Goal: Transaction & Acquisition: Purchase product/service

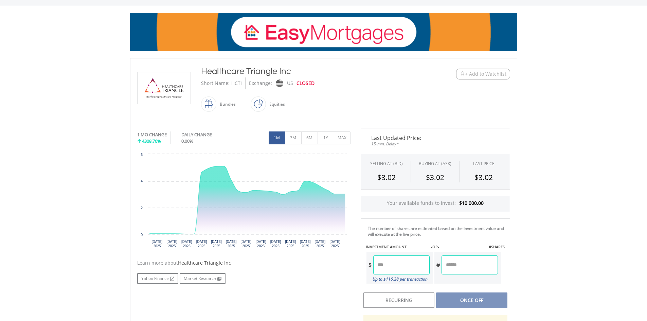
scroll to position [91, 0]
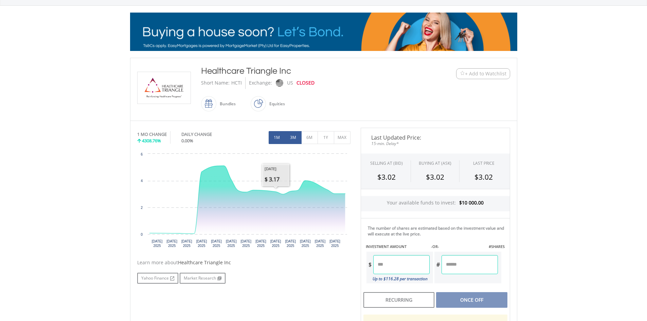
click at [287, 136] on button "3M" at bounding box center [293, 137] width 17 height 13
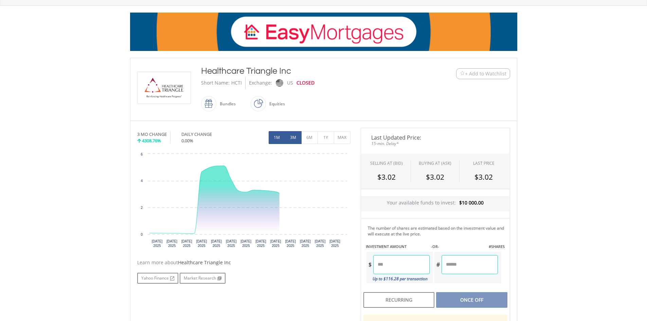
click at [280, 137] on button "1M" at bounding box center [277, 137] width 17 height 13
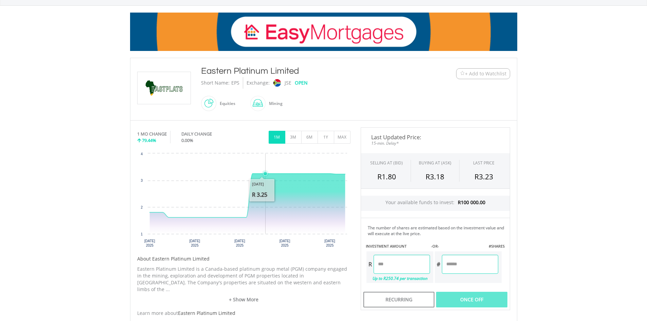
scroll to position [181, 0]
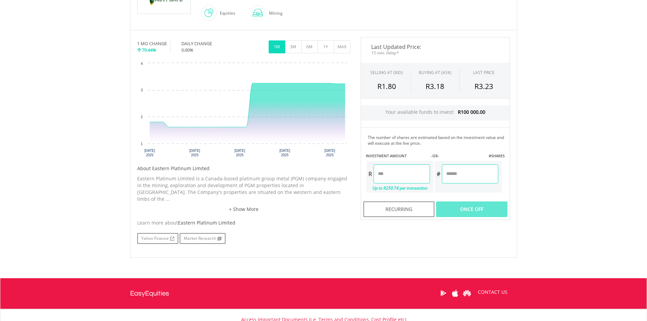
click at [250, 206] on link "+ Show More" at bounding box center [243, 209] width 213 height 7
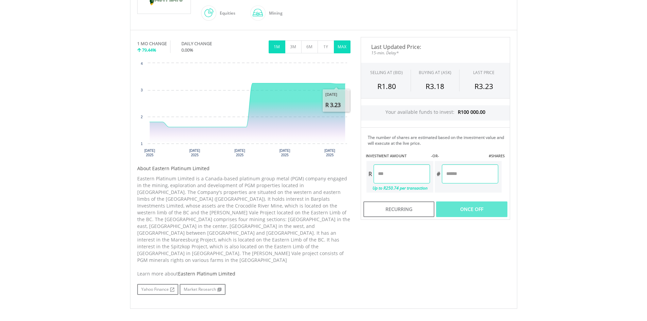
click at [343, 46] on button "MAX" at bounding box center [342, 46] width 17 height 13
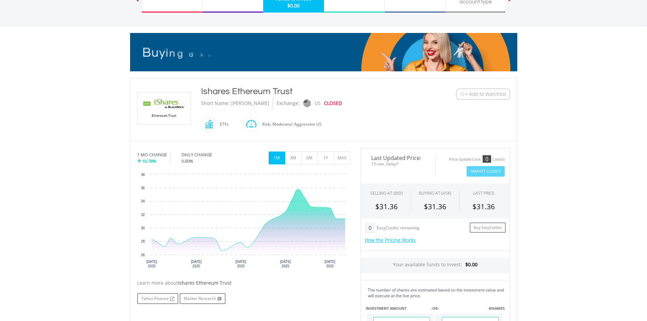
scroll to position [54, 0]
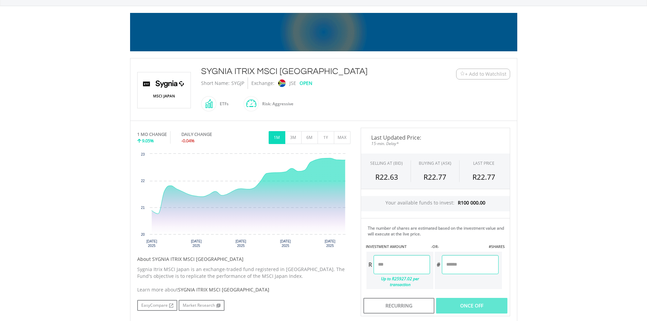
scroll to position [91, 0]
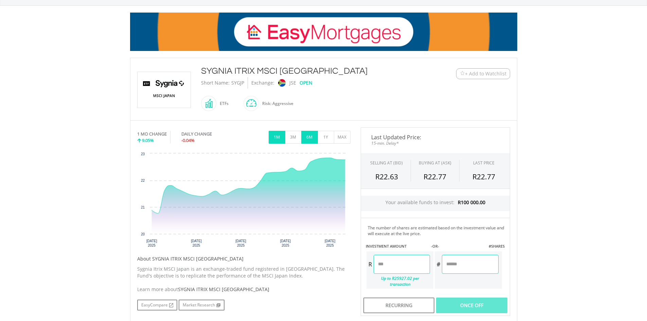
click at [313, 136] on button "6M" at bounding box center [309, 137] width 17 height 13
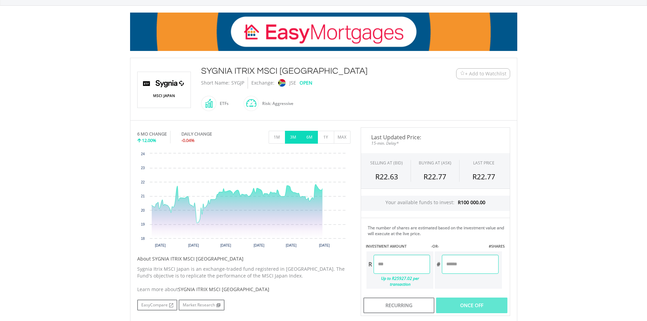
click at [293, 136] on button "3M" at bounding box center [293, 137] width 17 height 13
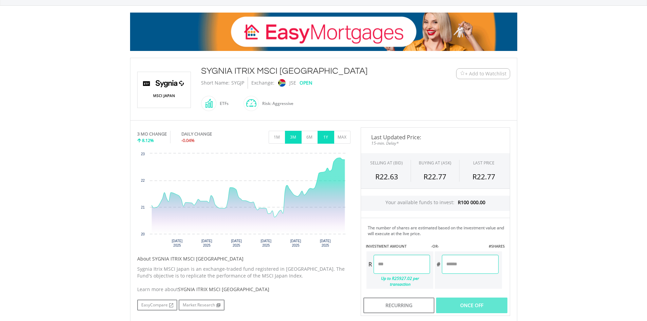
click at [331, 138] on button "1Y" at bounding box center [325, 137] width 17 height 13
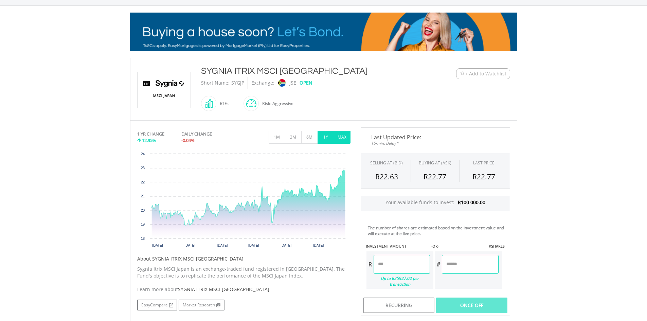
click at [340, 138] on button "MAX" at bounding box center [342, 137] width 17 height 13
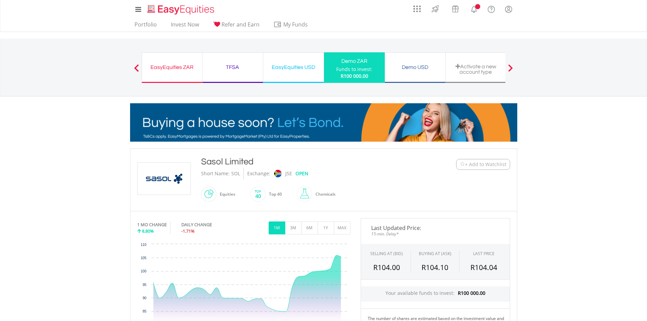
scroll to position [91, 0]
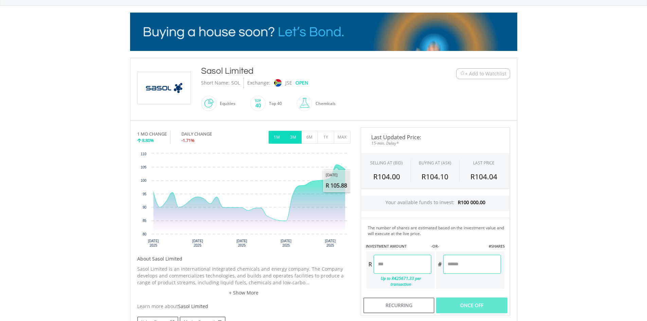
click at [293, 134] on button "3M" at bounding box center [293, 137] width 17 height 13
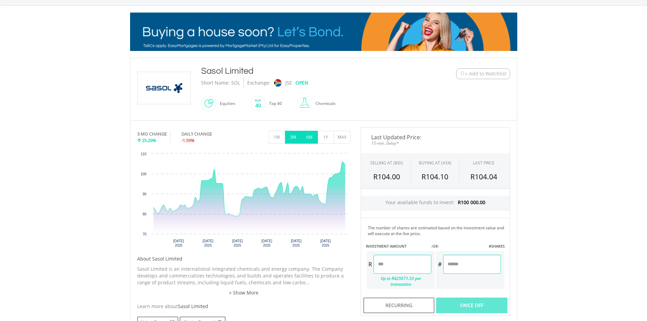
click at [306, 138] on button "6M" at bounding box center [309, 137] width 17 height 13
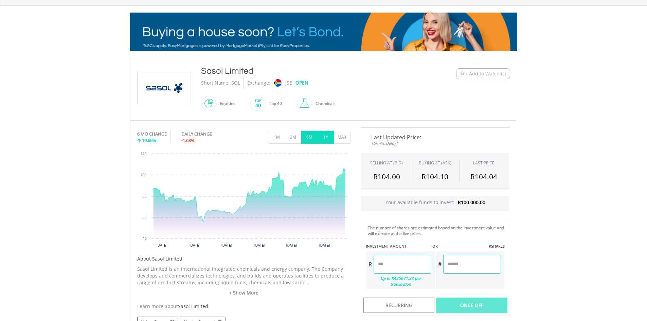
click at [325, 140] on button "1Y" at bounding box center [325, 137] width 17 height 13
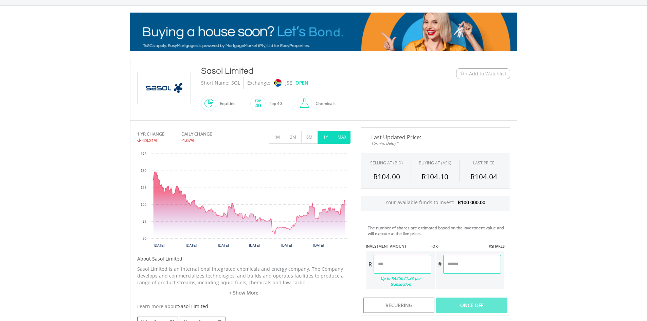
click at [343, 140] on button "MAX" at bounding box center [342, 137] width 17 height 13
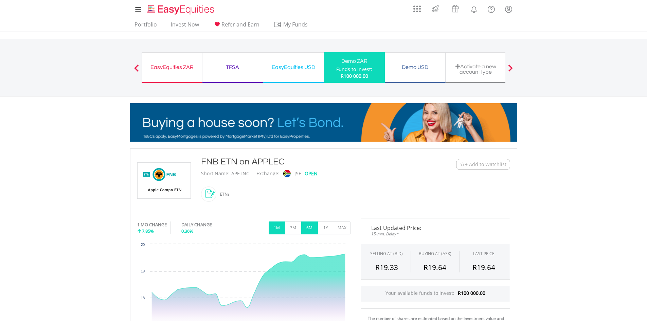
click at [301, 228] on button "6M" at bounding box center [309, 227] width 17 height 13
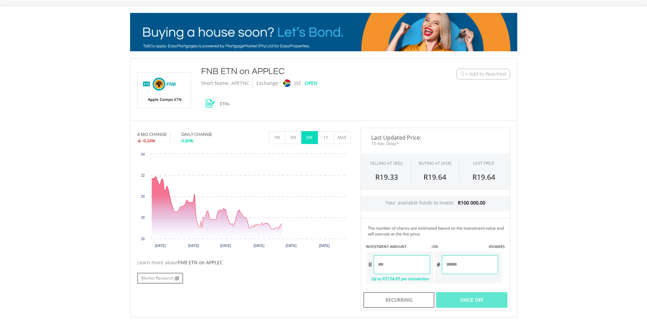
scroll to position [91, 0]
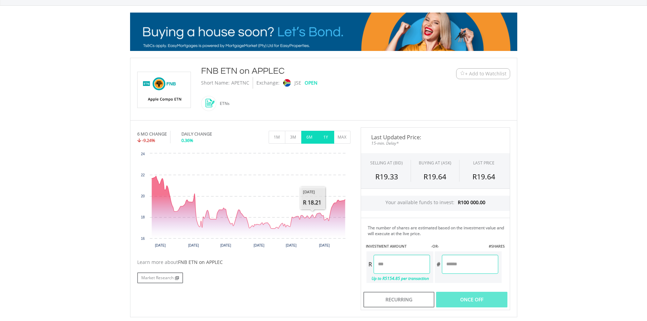
click at [325, 137] on button "1Y" at bounding box center [325, 137] width 17 height 13
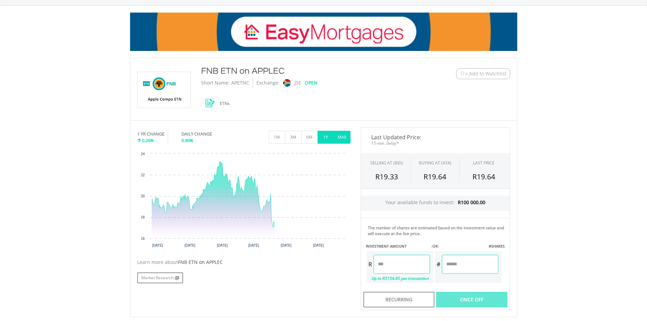
click at [340, 136] on button "MAX" at bounding box center [342, 137] width 17 height 13
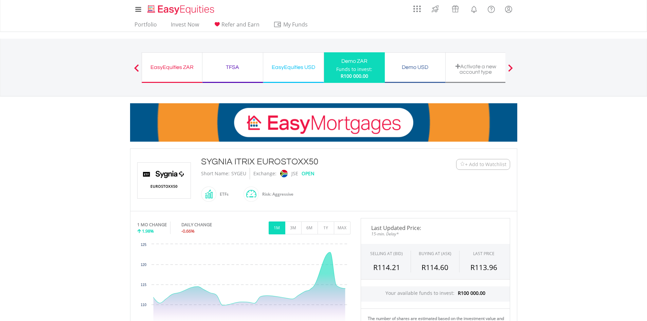
scroll to position [91, 0]
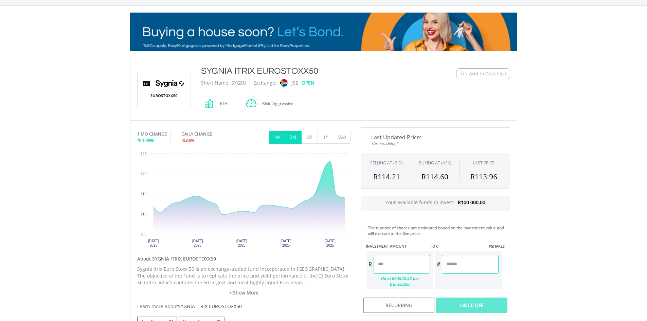
click at [295, 141] on button "3M" at bounding box center [293, 137] width 17 height 13
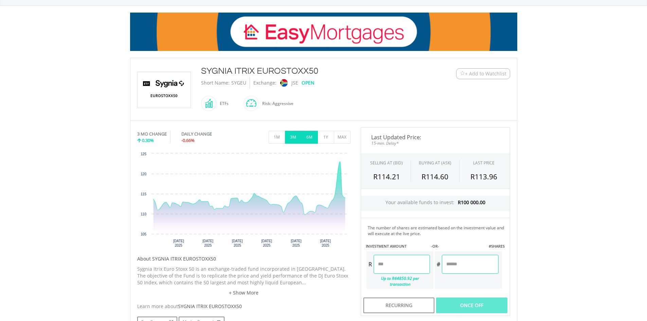
click at [309, 136] on button "6M" at bounding box center [309, 137] width 17 height 13
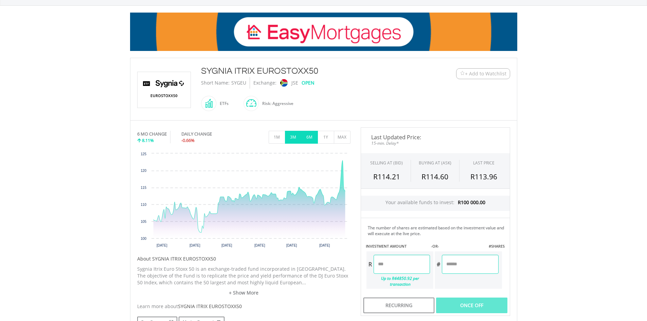
click at [290, 139] on button "3M" at bounding box center [293, 137] width 17 height 13
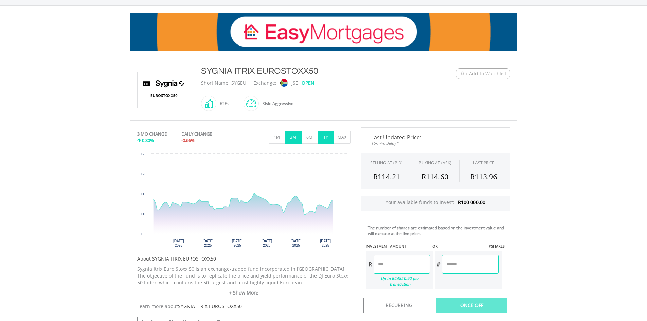
click at [329, 137] on button "1Y" at bounding box center [325, 137] width 17 height 13
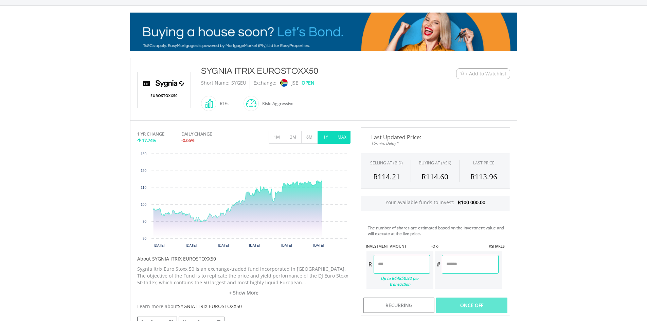
click at [339, 137] on button "MAX" at bounding box center [342, 137] width 17 height 13
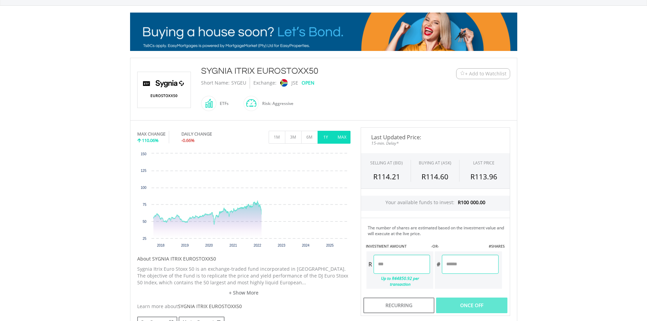
click at [331, 137] on button "1Y" at bounding box center [325, 137] width 17 height 13
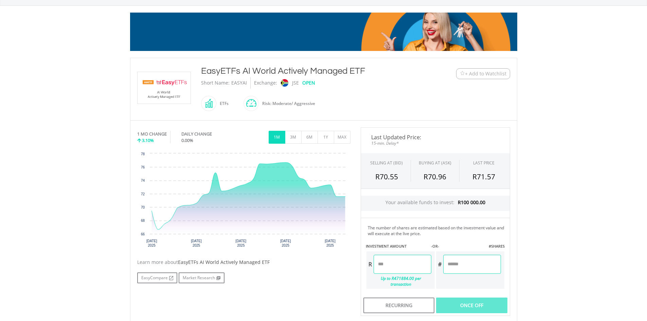
scroll to position [181, 0]
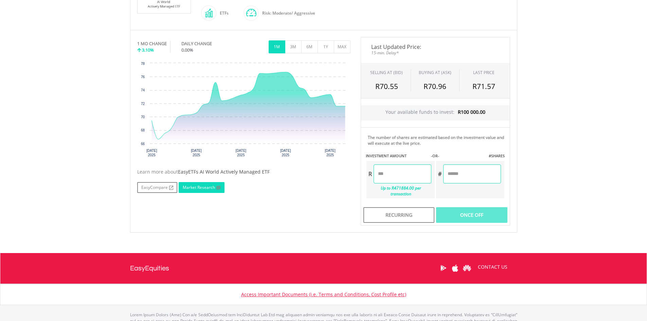
click at [208, 188] on link "Market Research" at bounding box center [202, 187] width 46 height 11
click at [288, 205] on div "No chart available. 1 MO CHANGE 3.10% DAILY CHANGE 0.00% 1M 3M 6M 1Y MAX Chart …" at bounding box center [323, 131] width 383 height 188
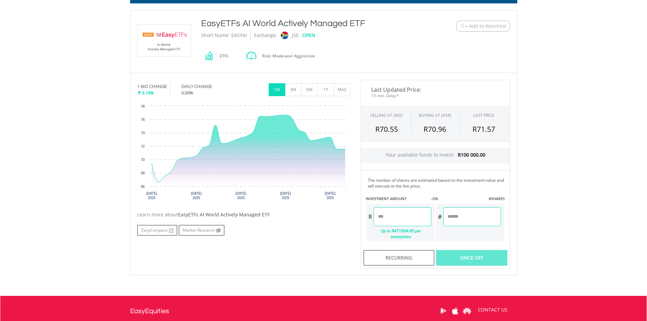
scroll to position [91, 0]
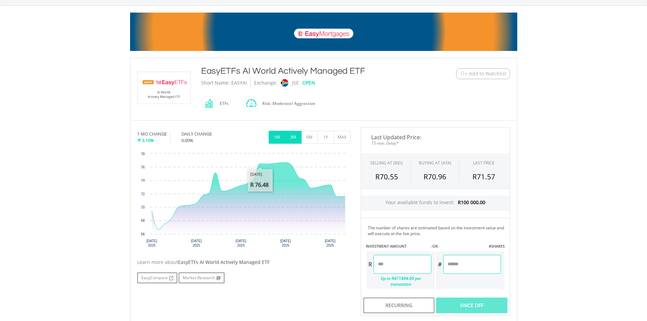
click at [294, 138] on button "3M" at bounding box center [293, 137] width 17 height 13
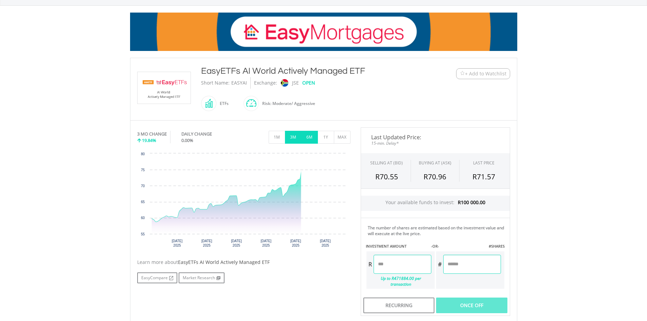
click at [308, 137] on button "6M" at bounding box center [309, 137] width 17 height 13
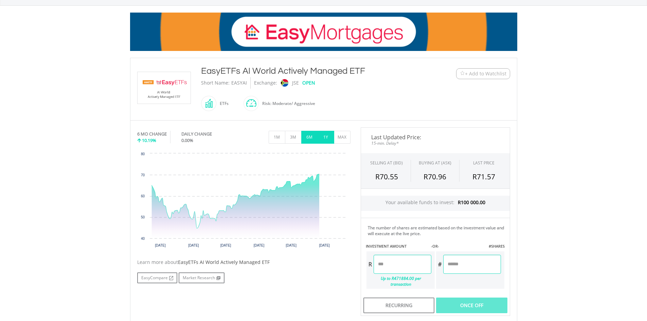
click at [325, 137] on button "1Y" at bounding box center [325, 137] width 17 height 13
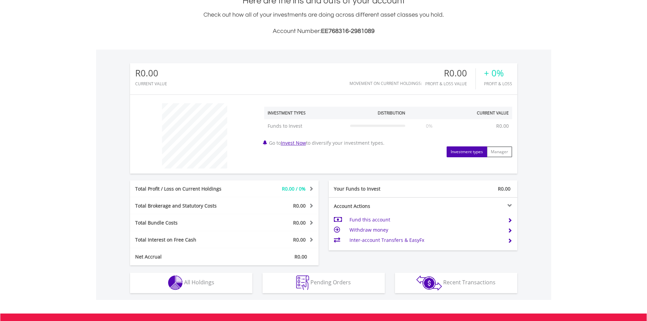
scroll to position [160, 0]
click at [459, 153] on button "Investment types" at bounding box center [466, 152] width 40 height 11
click at [301, 145] on link "Invest Now" at bounding box center [293, 143] width 25 height 6
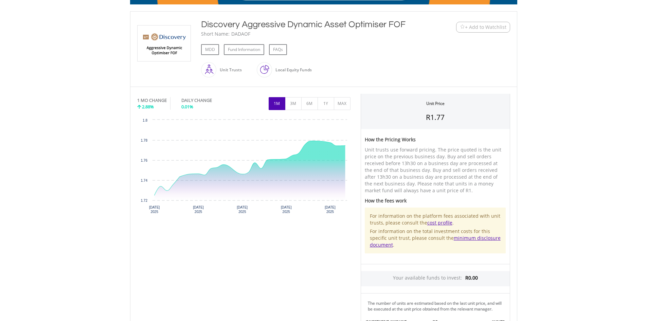
scroll to position [91, 0]
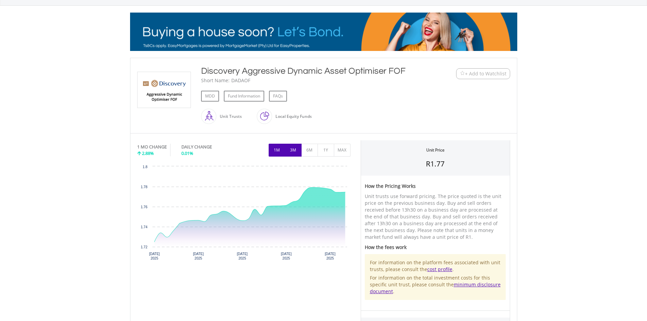
click at [298, 148] on button "3M" at bounding box center [293, 150] width 17 height 13
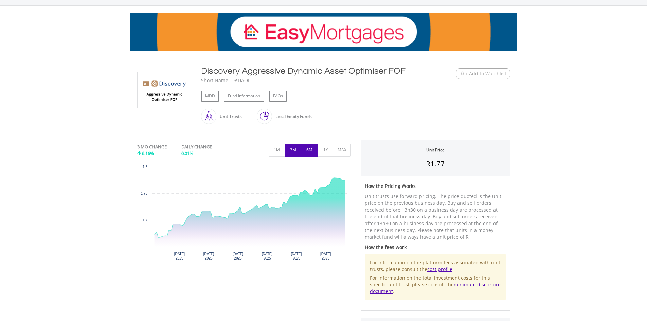
click at [308, 150] on button "6M" at bounding box center [309, 150] width 17 height 13
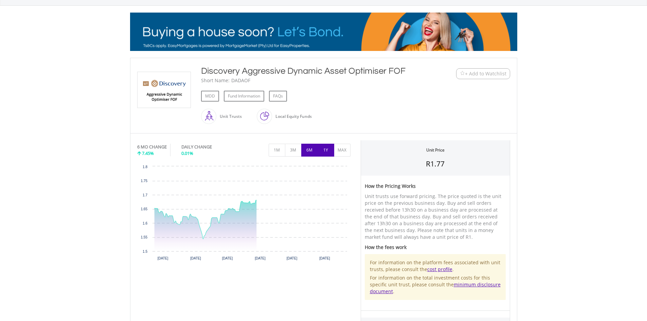
click at [324, 151] on button "1Y" at bounding box center [325, 150] width 17 height 13
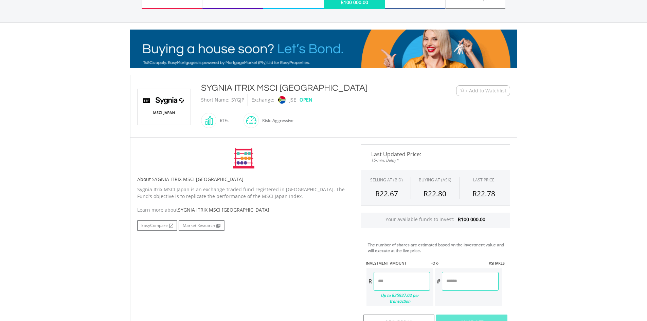
scroll to position [91, 0]
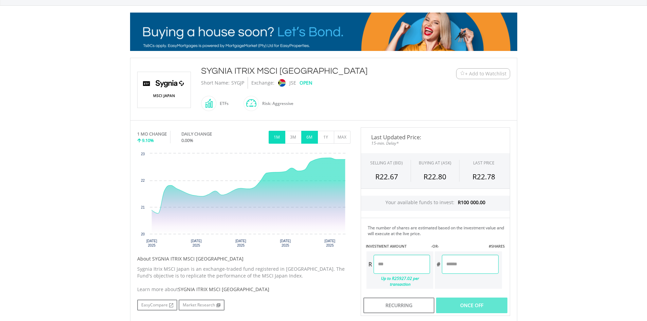
click at [312, 136] on button "6M" at bounding box center [309, 137] width 17 height 13
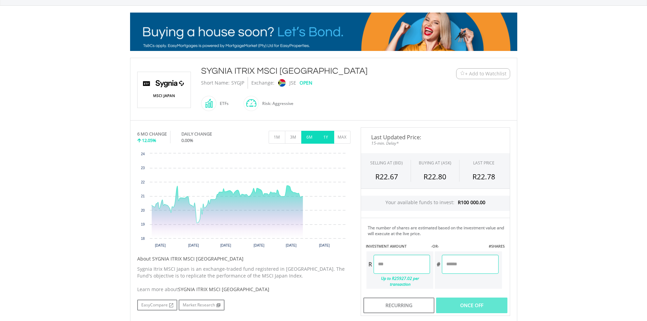
click at [327, 138] on button "1Y" at bounding box center [325, 137] width 17 height 13
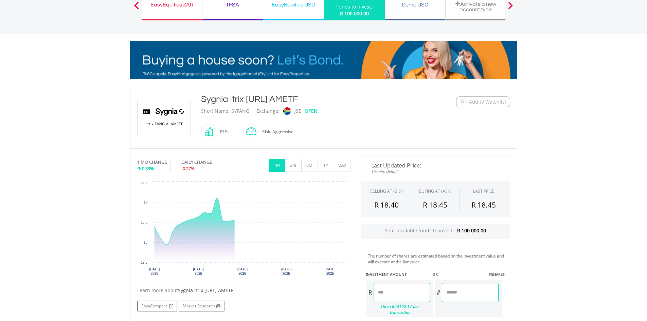
scroll to position [91, 0]
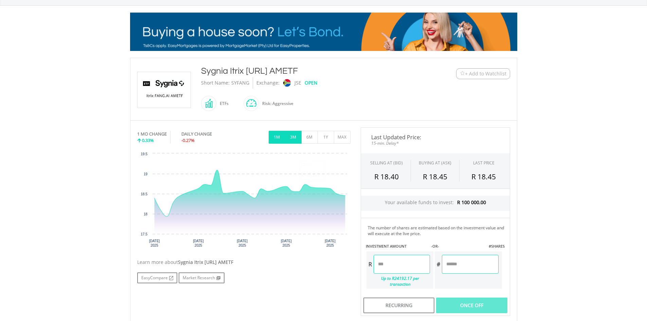
click at [296, 133] on button "3M" at bounding box center [293, 137] width 17 height 13
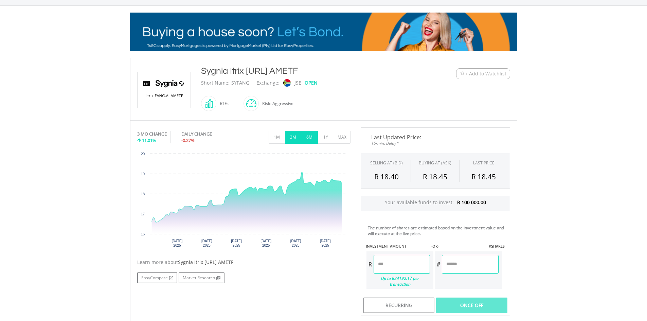
click at [306, 138] on button "6M" at bounding box center [309, 137] width 17 height 13
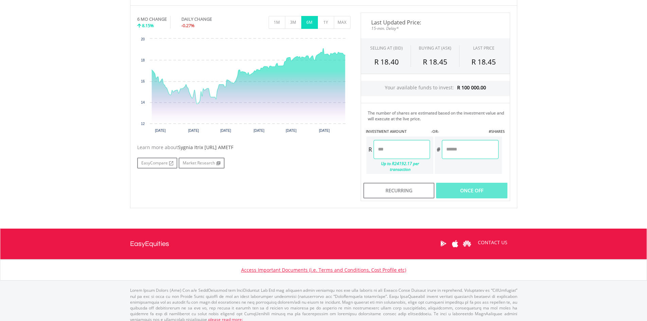
scroll to position [115, 0]
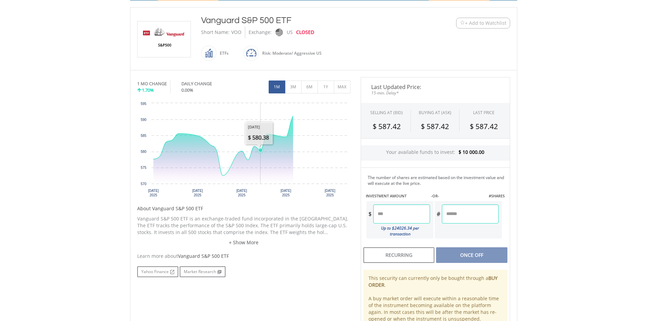
scroll to position [181, 0]
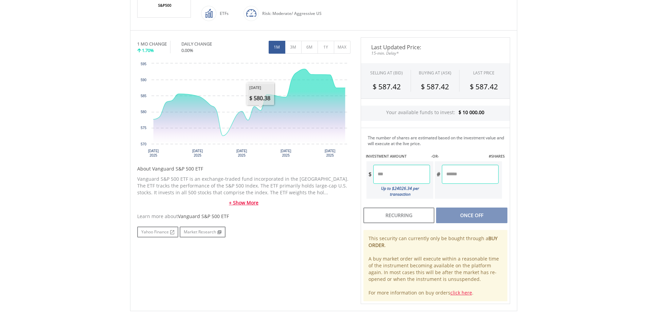
click at [257, 201] on link "+ Show More" at bounding box center [243, 202] width 213 height 7
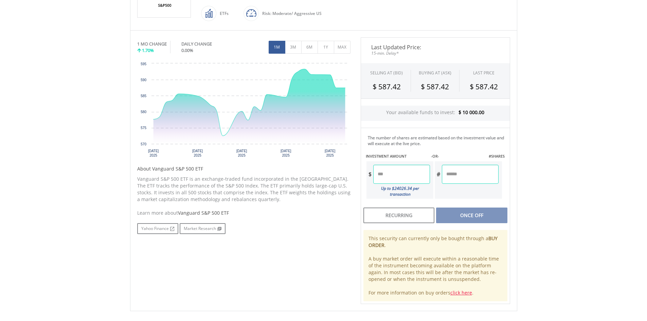
scroll to position [91, 0]
